Goal: Navigation & Orientation: Find specific page/section

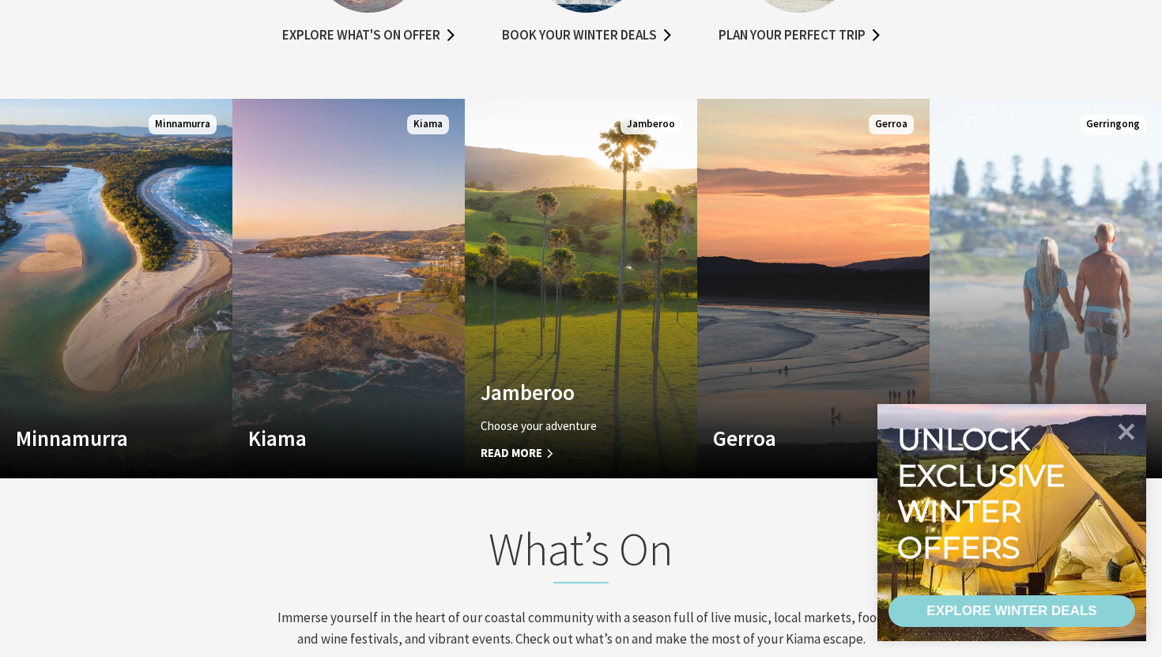
scroll to position [1032, 0]
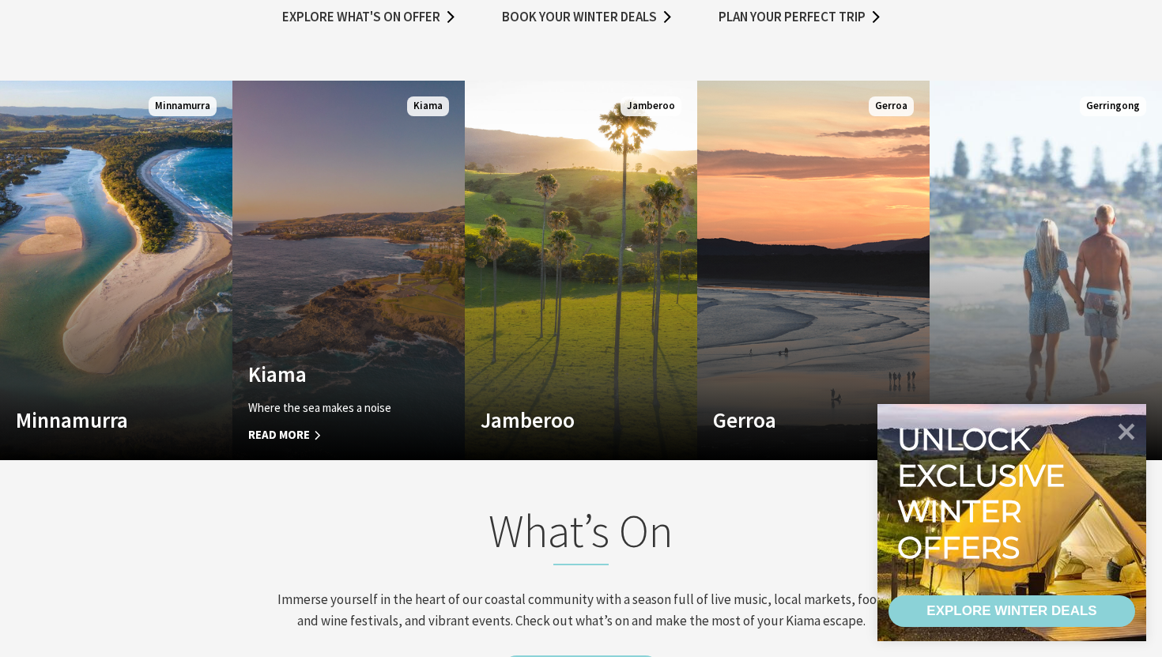
click at [369, 225] on link "Custom Image Used [GEOGRAPHIC_DATA] Where the sea makes a noise Read More [GEOG…" at bounding box center [348, 270] width 232 height 379
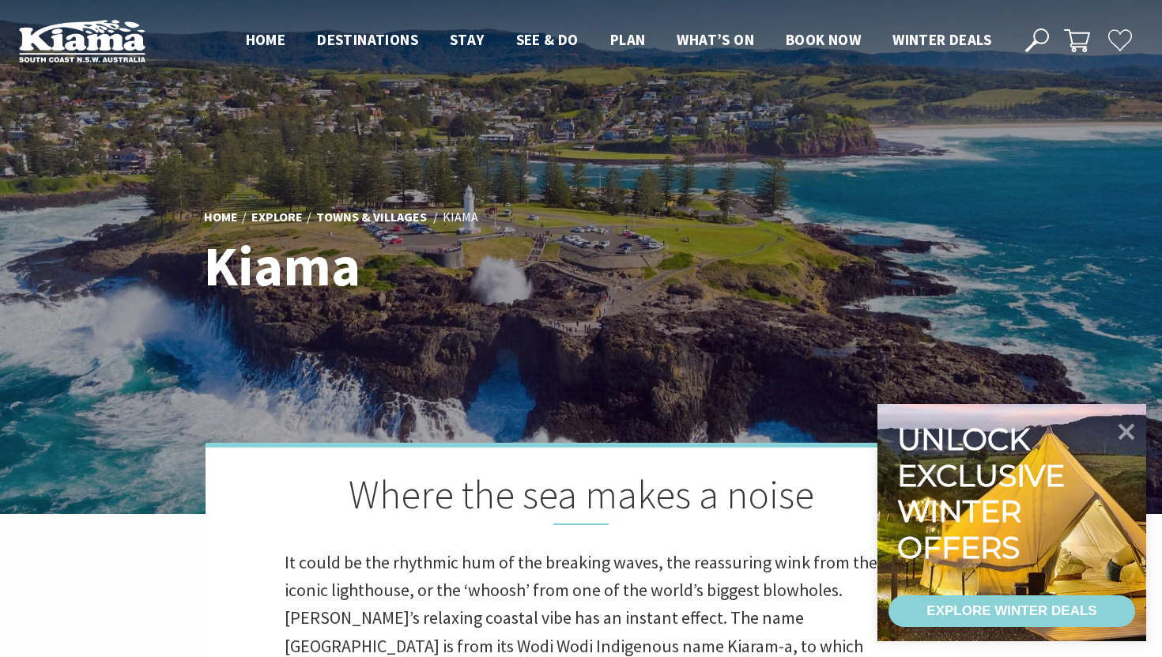
scroll to position [492, 1153]
click at [1136, 432] on icon at bounding box center [1127, 431] width 38 height 38
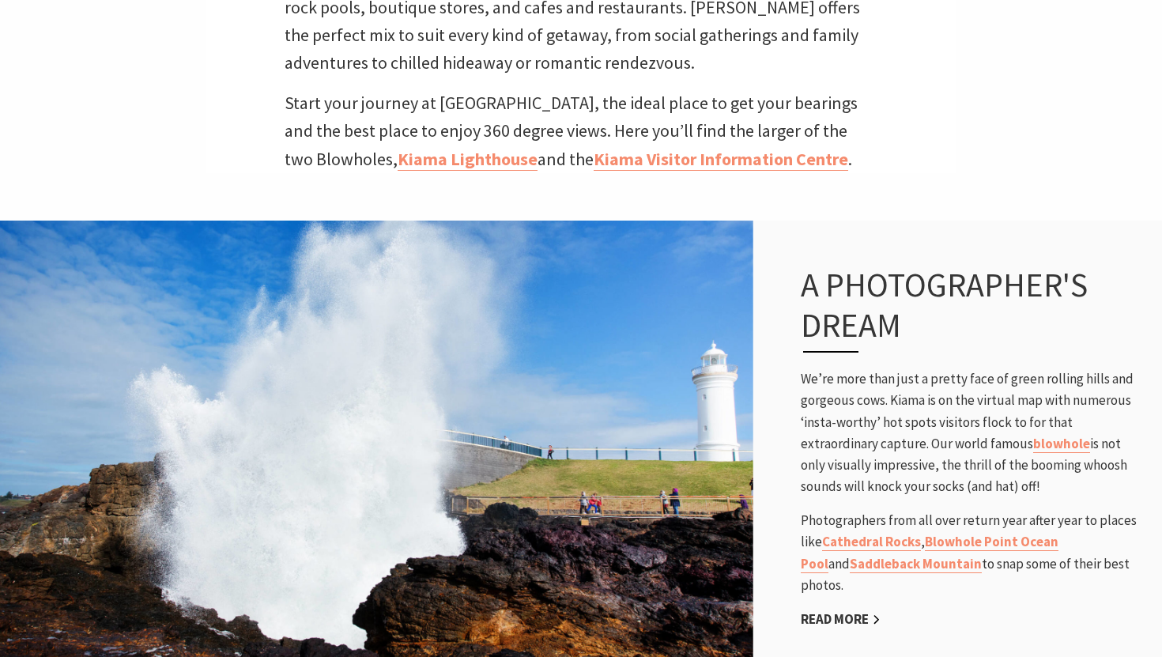
scroll to position [0, 0]
